Goal: Task Accomplishment & Management: Complete application form

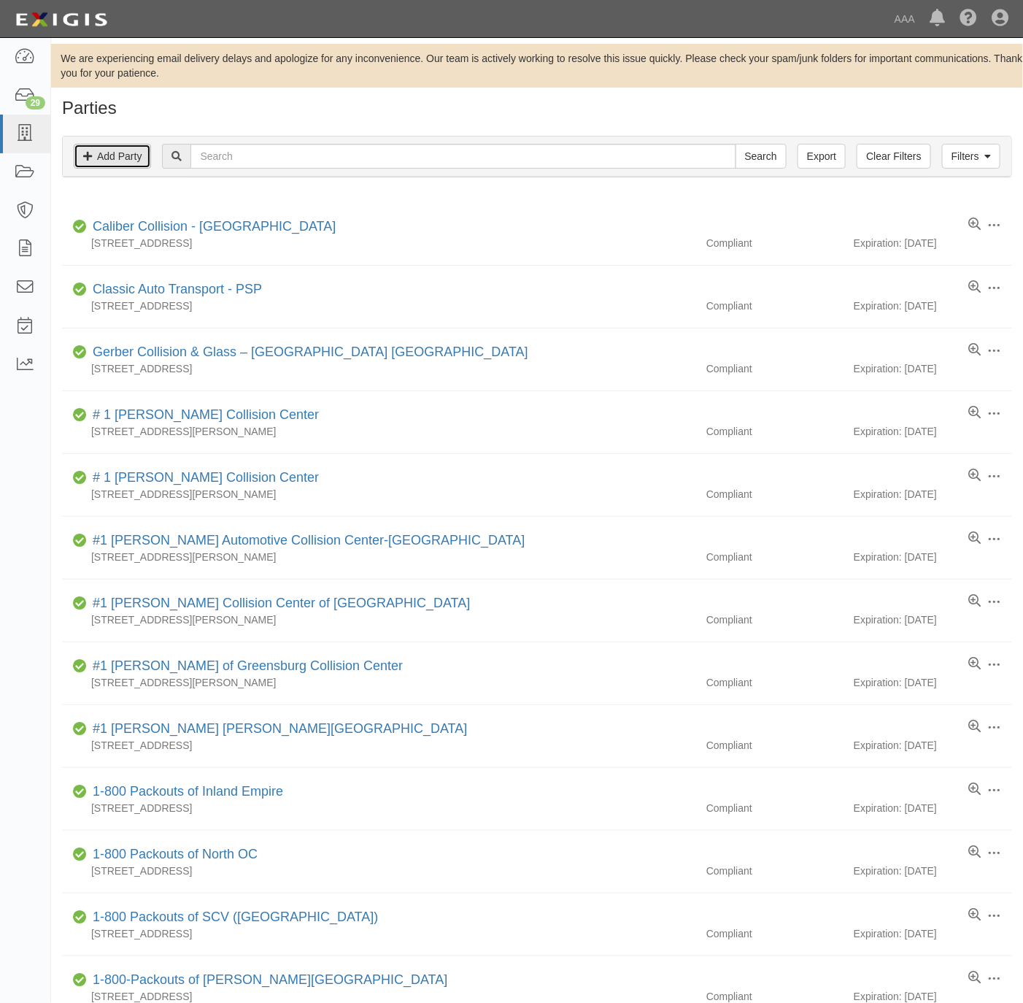
drag, startPoint x: 0, startPoint y: 0, endPoint x: 119, endPoint y: 149, distance: 190.6
click at [101, 150] on link "Add Party" at bounding box center [112, 156] width 77 height 25
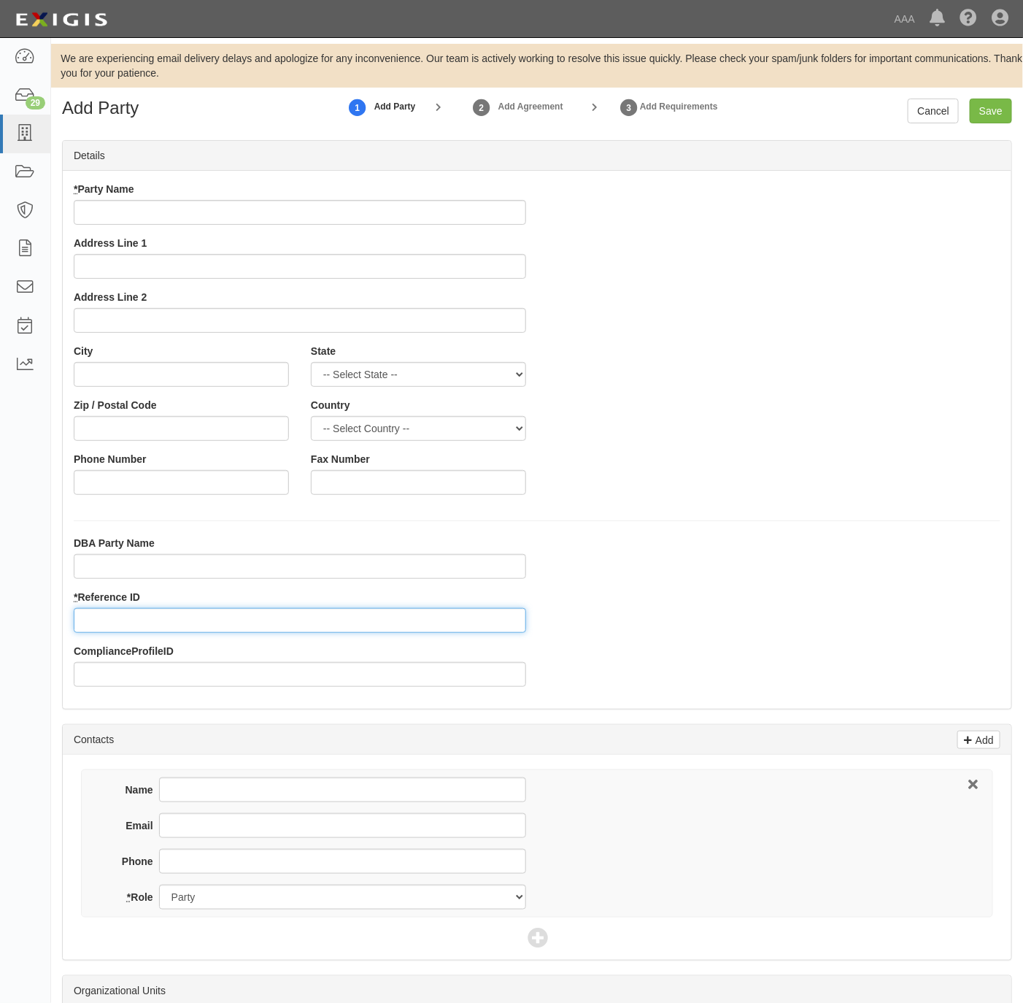
drag, startPoint x: 126, startPoint y: 623, endPoint x: 131, endPoint y: 607, distance: 16.4
click at [128, 623] on input "* Reference ID" at bounding box center [300, 620] width 453 height 25
paste input "25149"
type input "25149"
click at [351, 218] on input "* Party Name" at bounding box center [300, 212] width 453 height 25
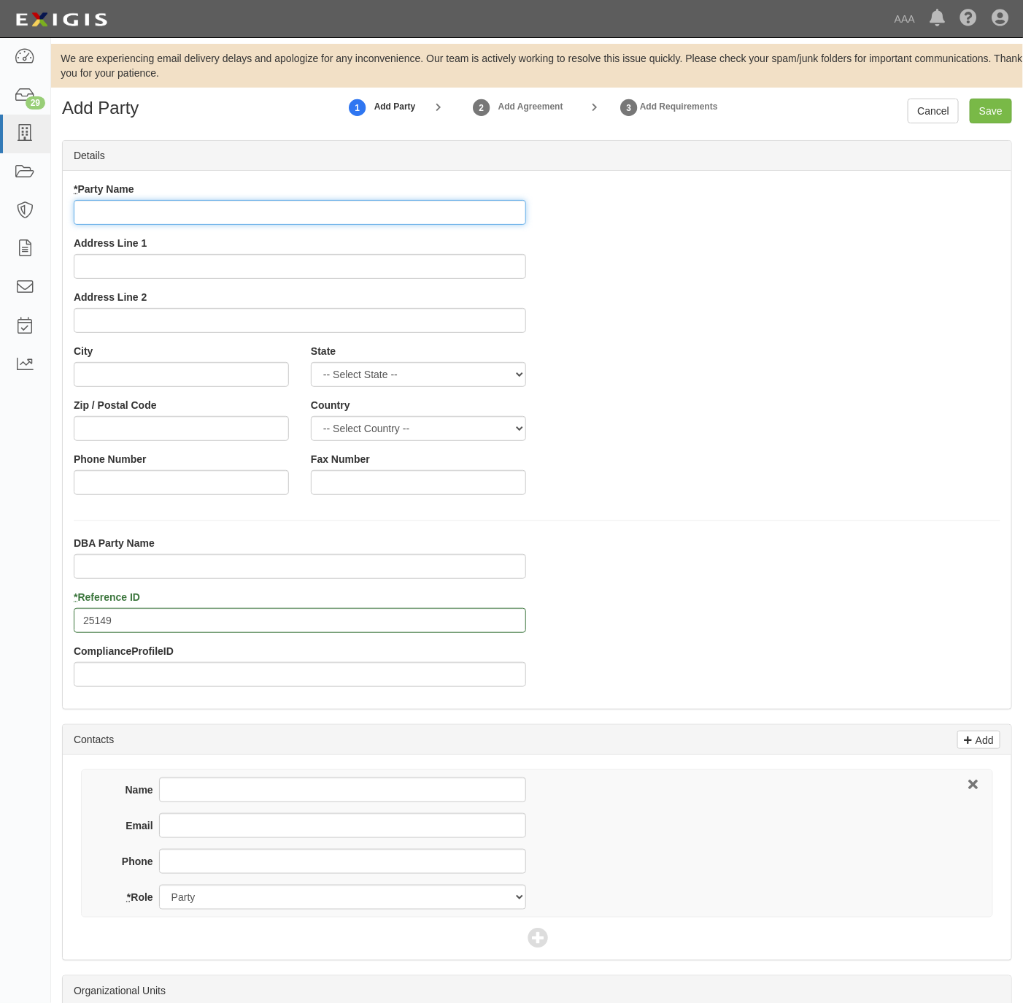
paste input "College Station Nissan"
type input "College Station Nissan"
click at [138, 563] on input "DBA Party Name" at bounding box center [300, 566] width 453 height 25
paste input "CSN Keating, LLC"
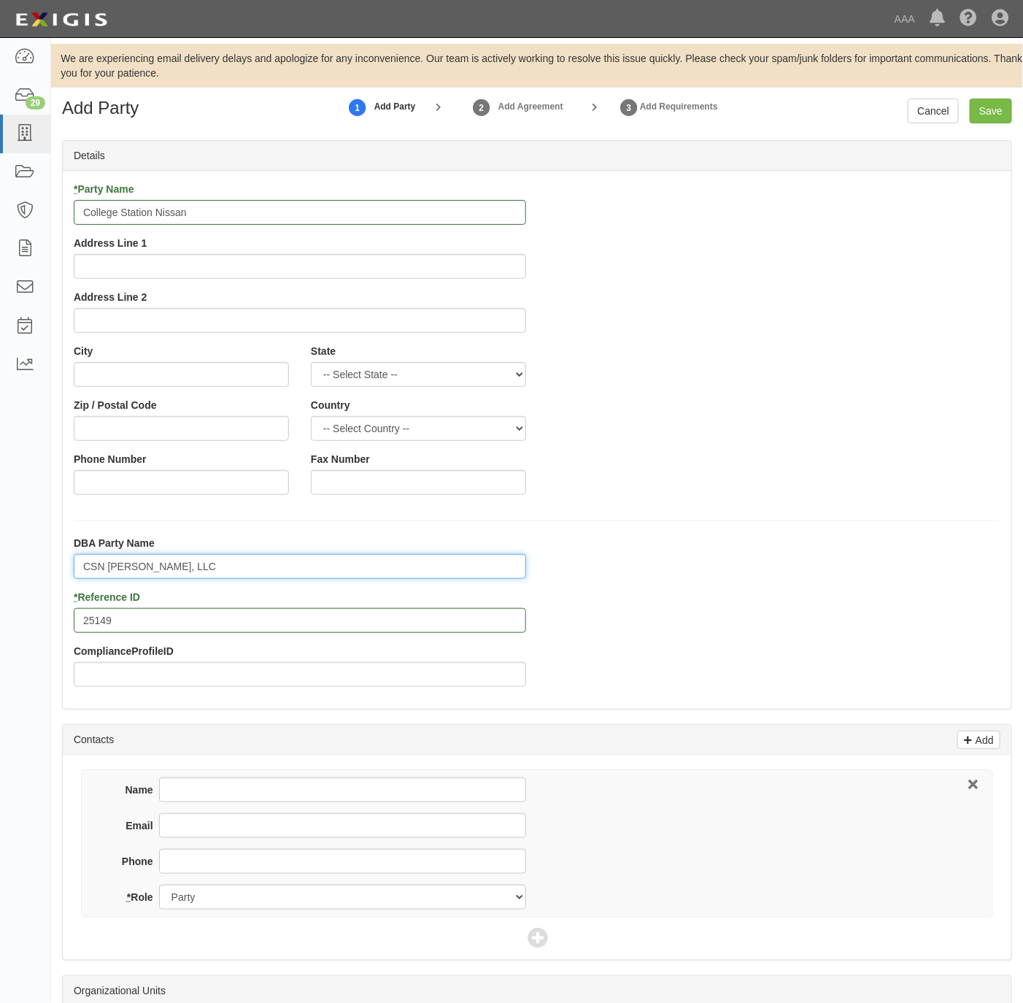
type input "CSN Keating, LLC"
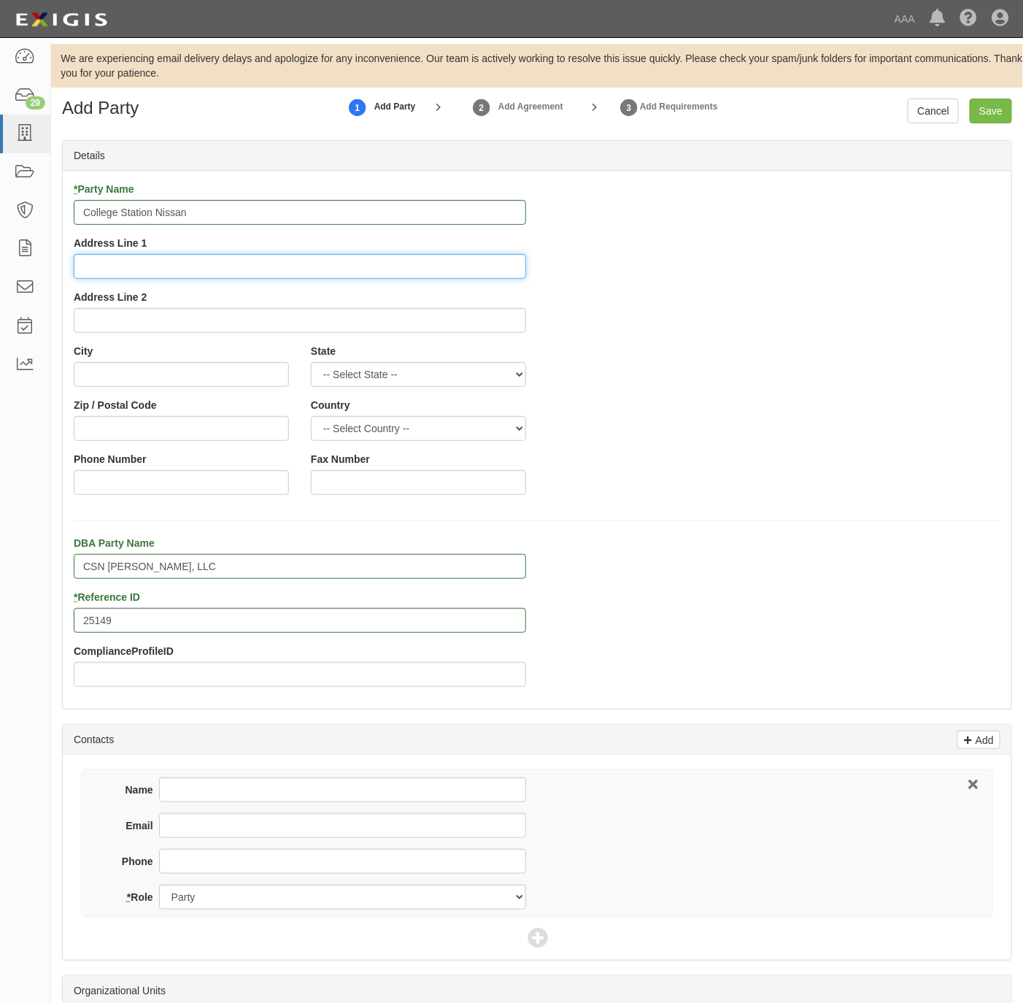
drag, startPoint x: 289, startPoint y: 261, endPoint x: 314, endPoint y: 244, distance: 30.0
click at [290, 261] on input "Address Line 1" at bounding box center [300, 266] width 453 height 25
paste input "1001 Earl Rudder Fwy S"
type input "1001 Earl Rudder Fwy S"
click at [137, 366] on input "City" at bounding box center [181, 374] width 215 height 25
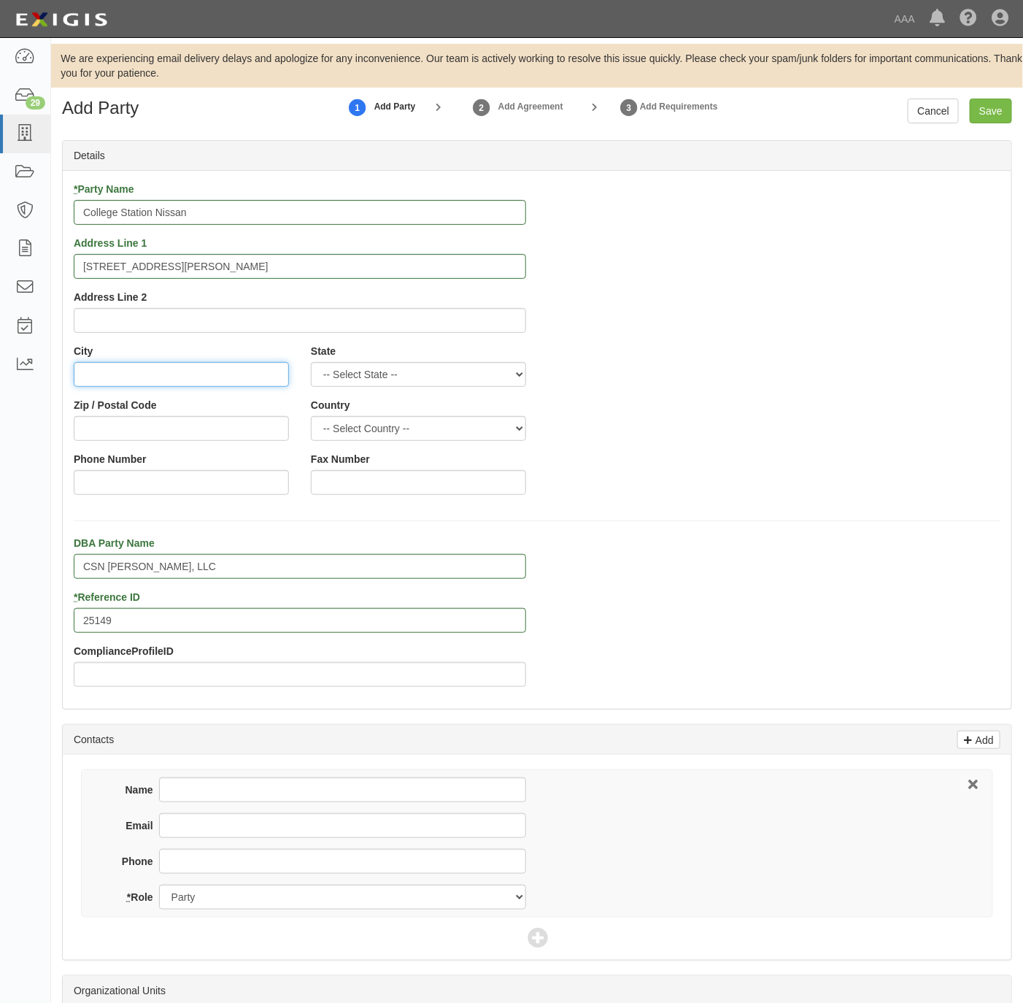
paste input "College Station"
type input "College Station"
select select "TX"
type input "77845"
click at [185, 480] on input "Phone Number" at bounding box center [181, 482] width 215 height 25
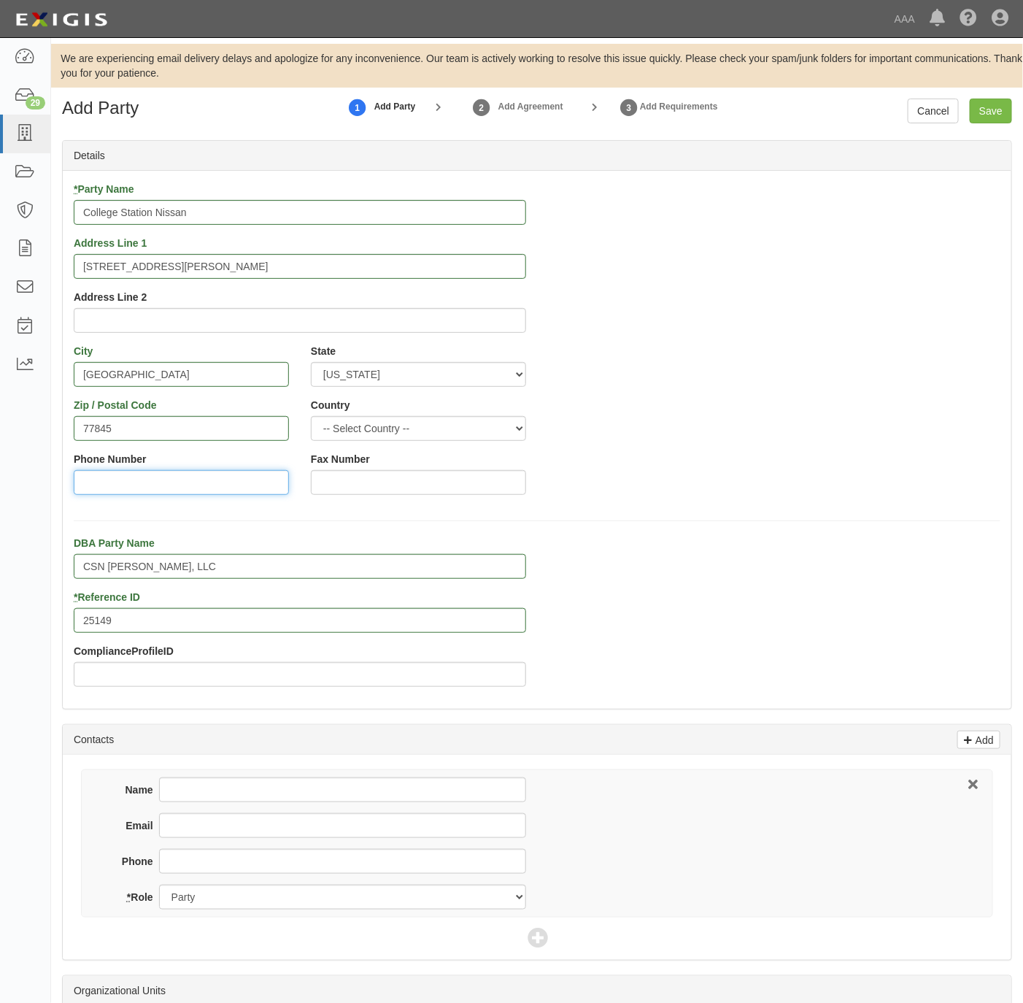
paste input "979-764-7726"
type input "979-764-7726"
click at [237, 859] on input "Phone" at bounding box center [342, 861] width 367 height 25
paste input "979-764-7726"
type input "979-764-7726"
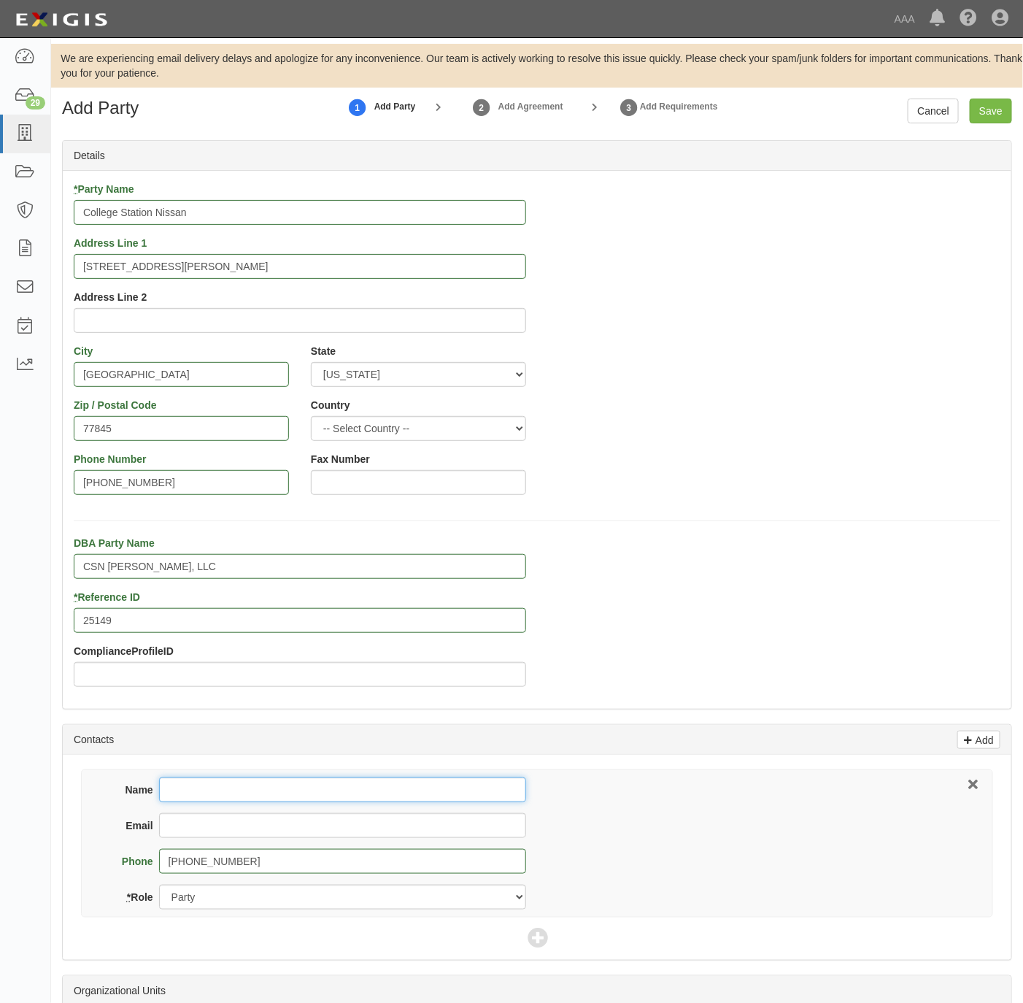
click at [211, 780] on input "Name" at bounding box center [342, 789] width 367 height 25
paste input "Todd Robinson"
type input "Todd Robinson"
click at [335, 826] on input "Email" at bounding box center [342, 825] width 367 height 25
paste input "todd@collegestationnissan.com"
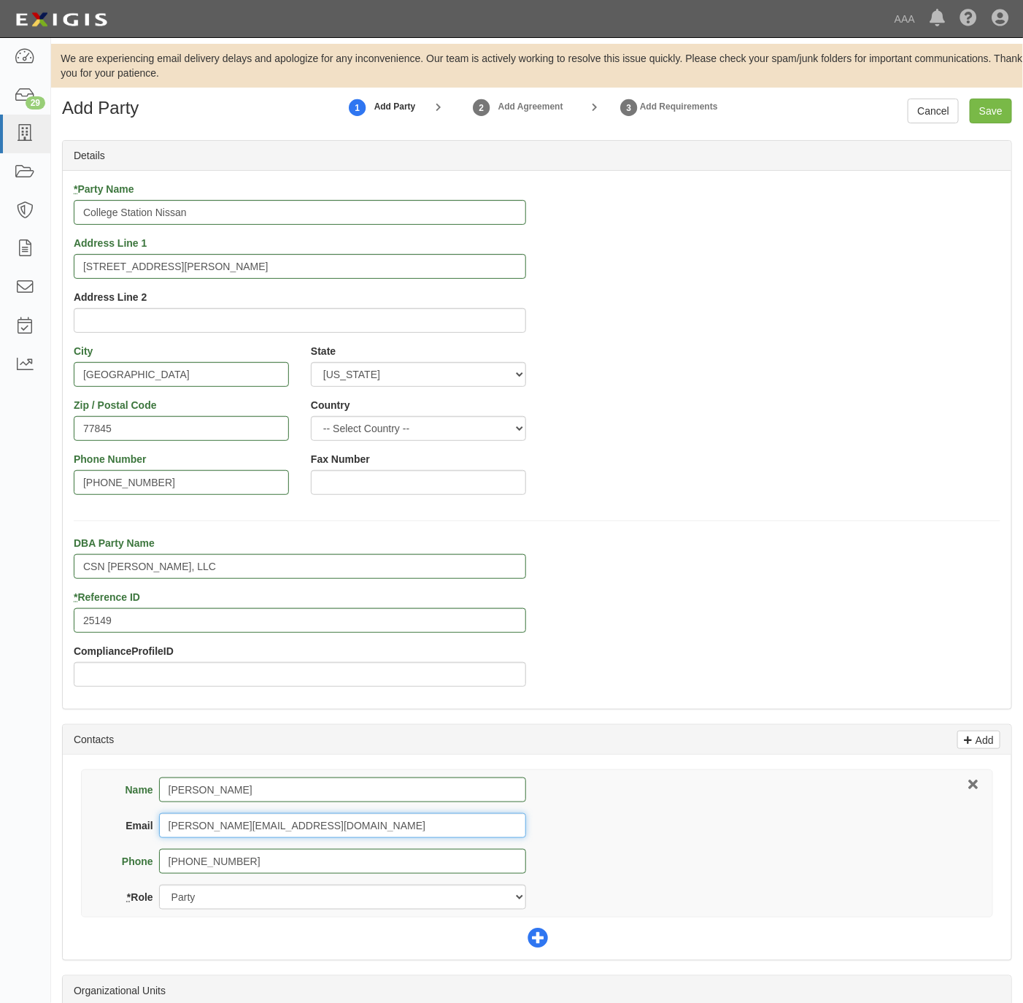
type input "todd@collegestationnissan.com"
click at [544, 944] on icon at bounding box center [538, 939] width 20 height 20
